Goal: Navigation & Orientation: Find specific page/section

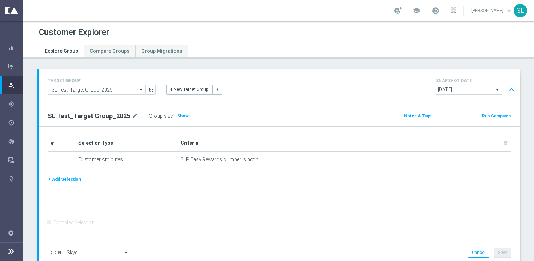
scroll to position [400, 0]
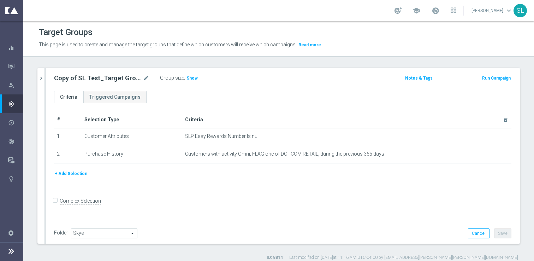
click at [17, 62] on div "Mission Control" at bounding box center [15, 66] width 15 height 19
click at [11, 66] on icon "button" at bounding box center [11, 66] width 6 height 6
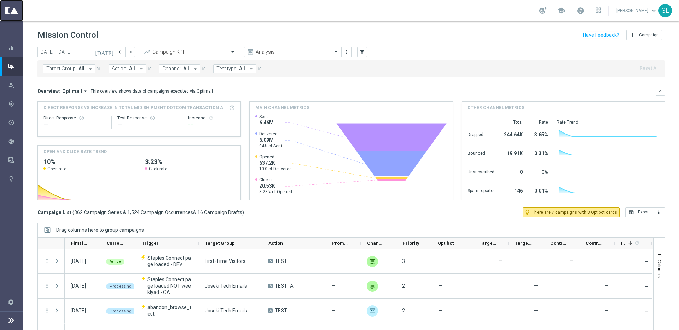
click at [10, 9] on link at bounding box center [11, 10] width 23 height 21
